Goal: Find specific page/section: Find specific page/section

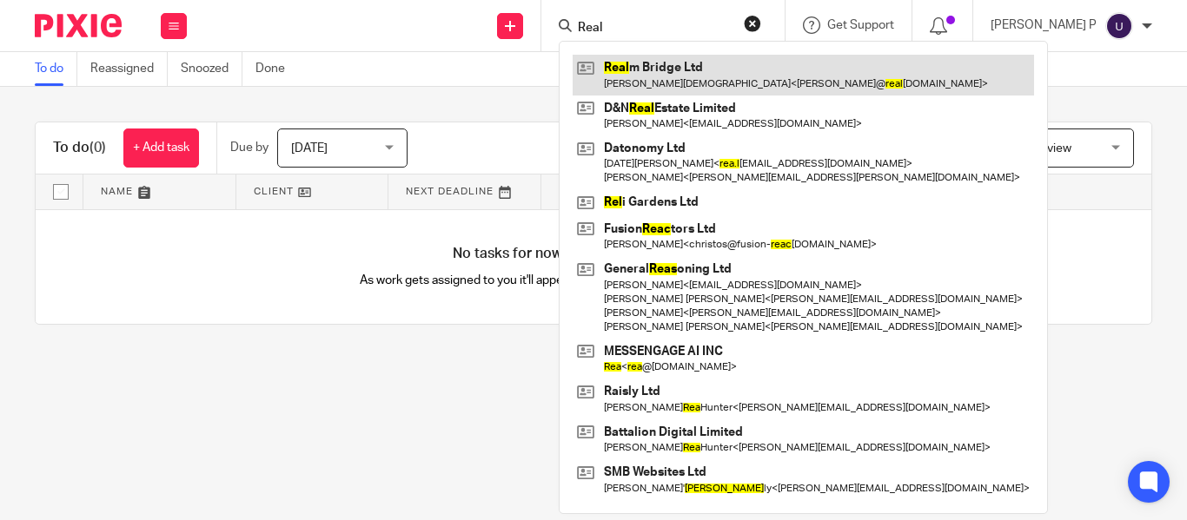
type input "Real"
click at [691, 57] on link at bounding box center [803, 75] width 461 height 40
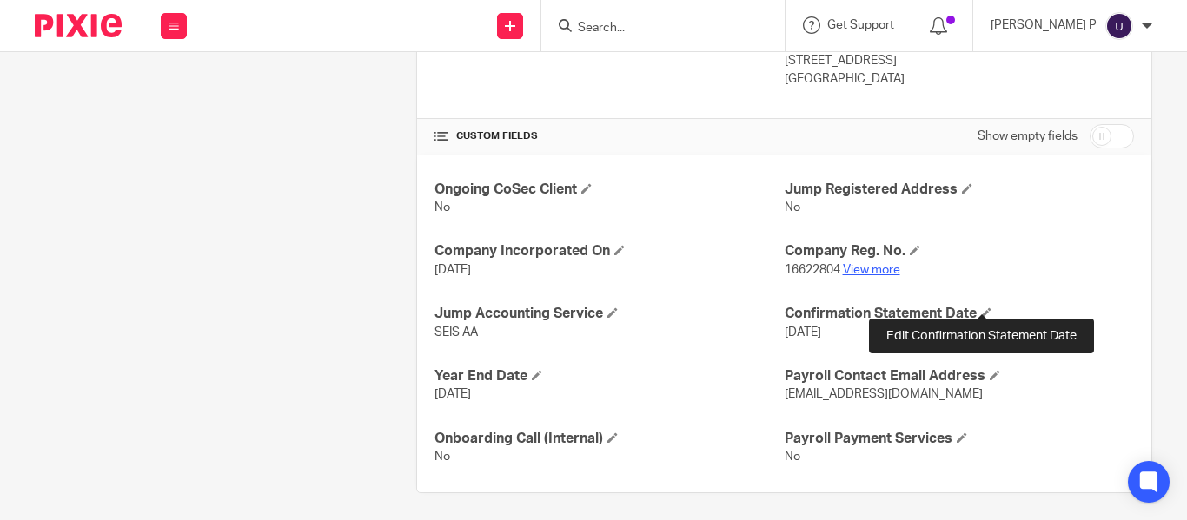
scroll to position [541, 0]
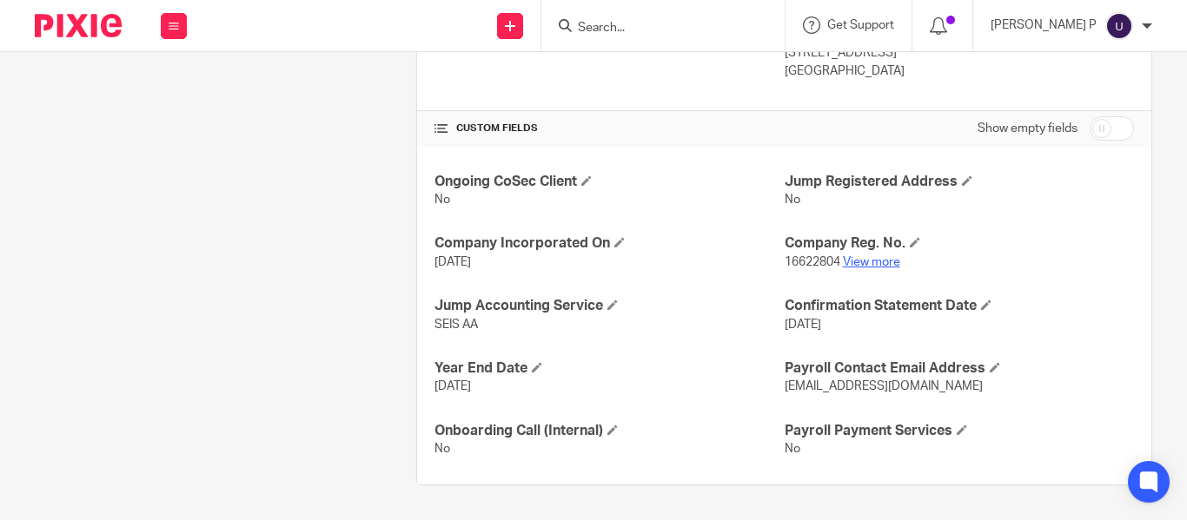
click at [864, 262] on link "View more" at bounding box center [871, 262] width 57 height 12
click at [878, 264] on link "View more" at bounding box center [871, 262] width 57 height 12
